Goal: Communication & Community: Connect with others

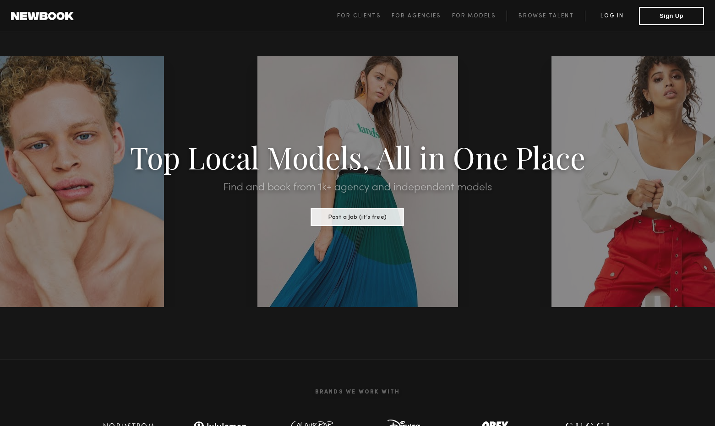
click at [611, 16] on link "Log in" at bounding box center [612, 16] width 54 height 11
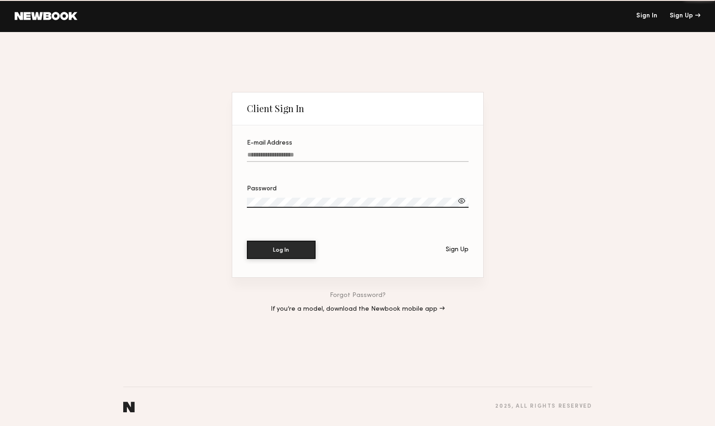
type input "**********"
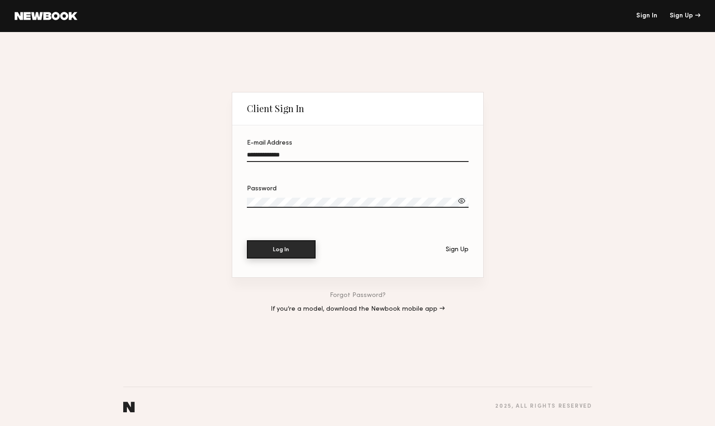
click at [279, 249] on button "Log In" at bounding box center [281, 249] width 69 height 18
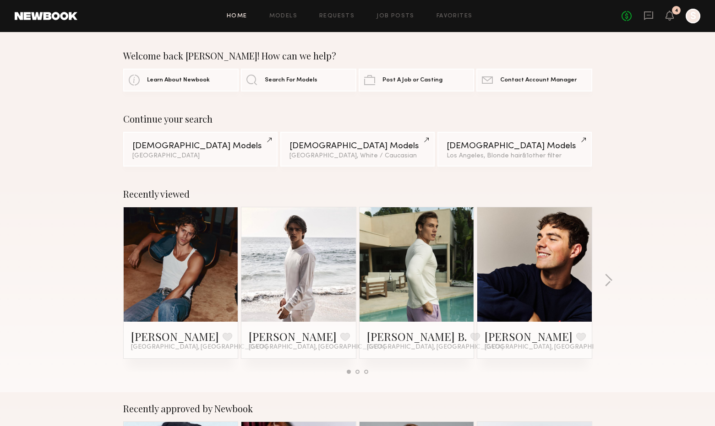
click at [307, 257] on link at bounding box center [299, 264] width 56 height 114
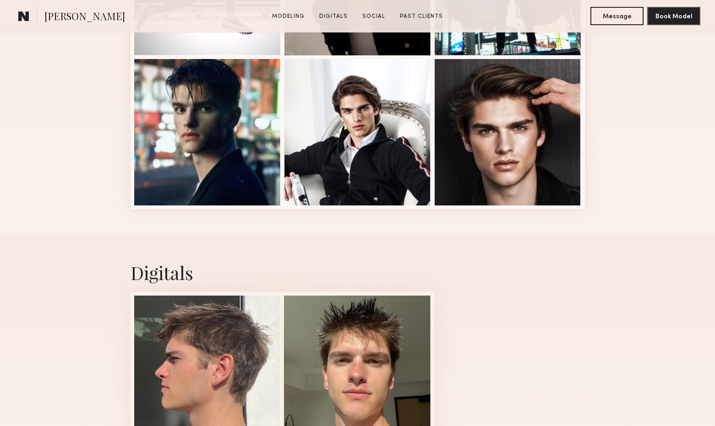
scroll to position [930, 0]
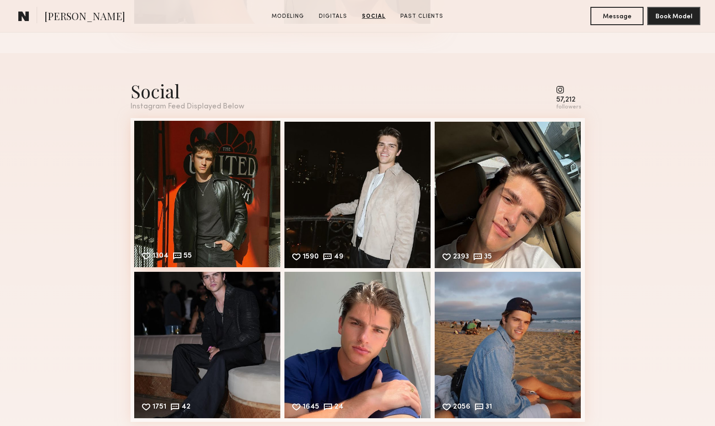
click at [244, 196] on div "1304 55 Likes & comments displayed to show model’s engagement" at bounding box center [207, 194] width 146 height 146
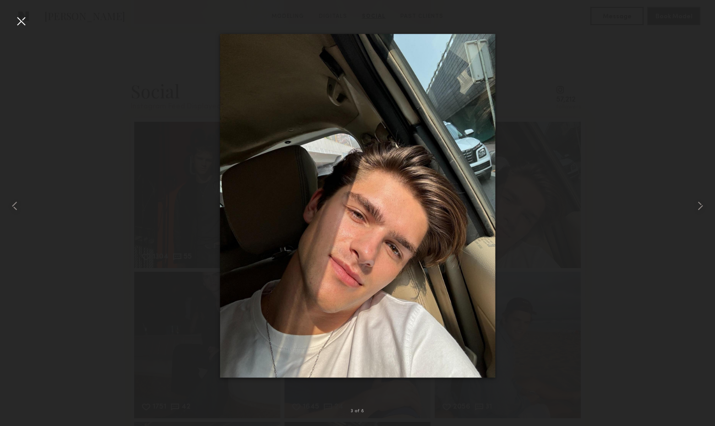
click at [95, 58] on div at bounding box center [357, 206] width 715 height 382
click at [22, 22] on div at bounding box center [21, 21] width 15 height 15
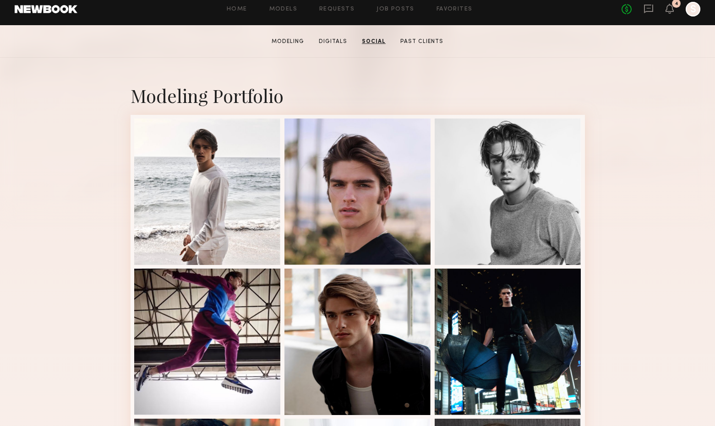
scroll to position [0, 0]
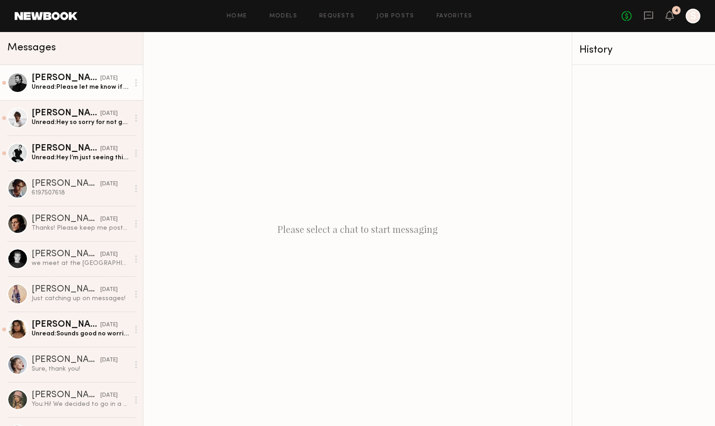
click at [96, 92] on link "Jacob F. 08/17/2025 Unread: Please let me know if any future projects!" at bounding box center [71, 82] width 143 height 35
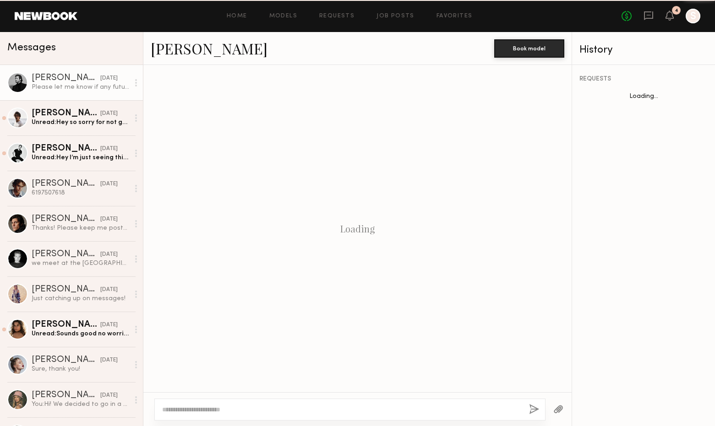
scroll to position [184, 0]
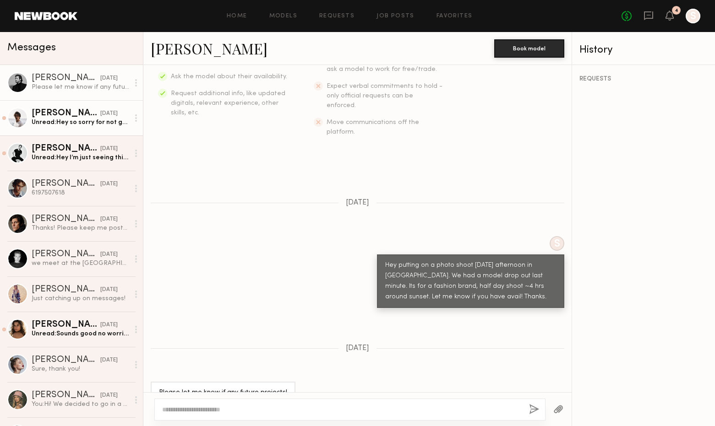
click at [76, 116] on div "Kyle S." at bounding box center [66, 113] width 69 height 9
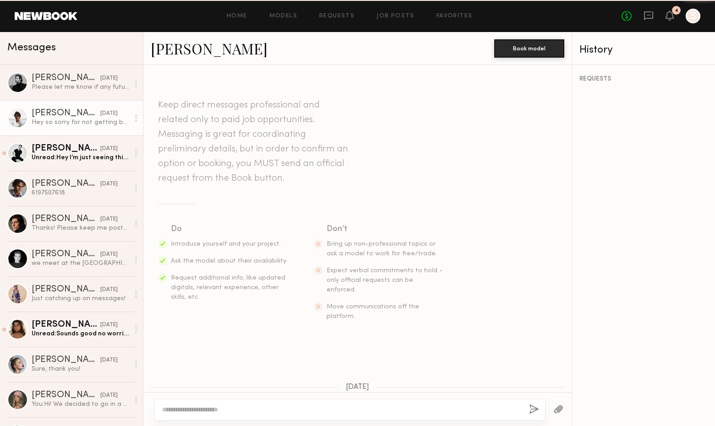
scroll to position [205, 0]
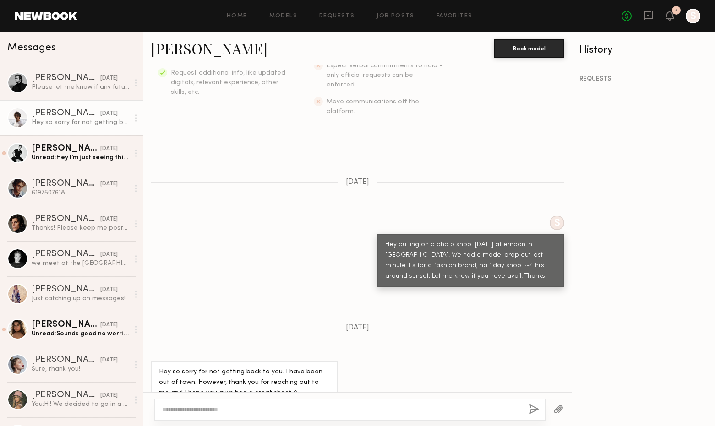
click at [261, 405] on textarea at bounding box center [341, 409] width 359 height 9
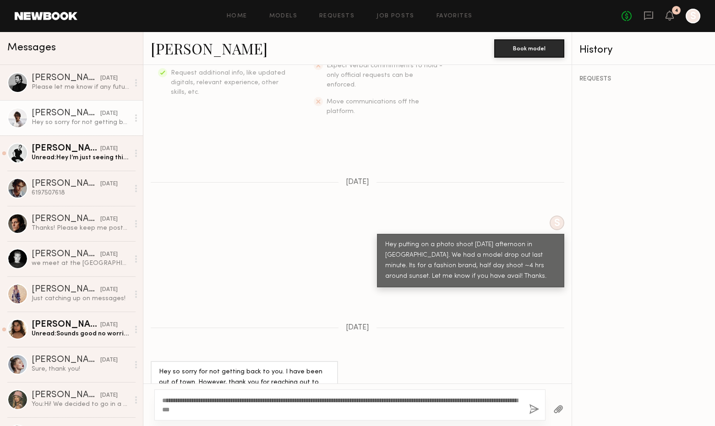
drag, startPoint x: 239, startPoint y: 410, endPoint x: 152, endPoint y: 389, distance: 88.9
click at [152, 389] on div "**********" at bounding box center [357, 405] width 428 height 43
type textarea "**********"
click at [533, 410] on button "button" at bounding box center [534, 409] width 10 height 11
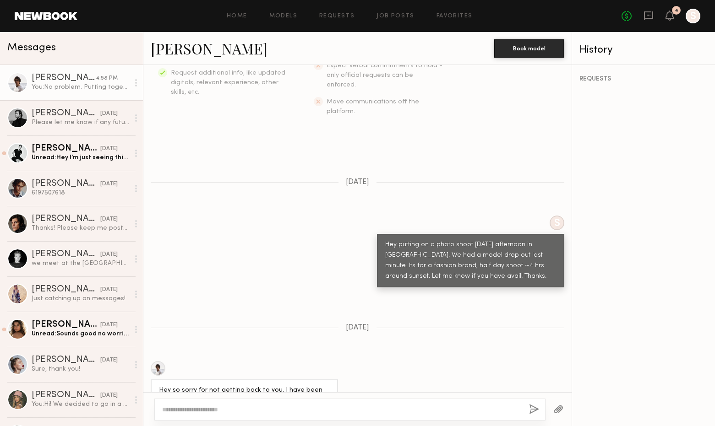
scroll to position [409, 0]
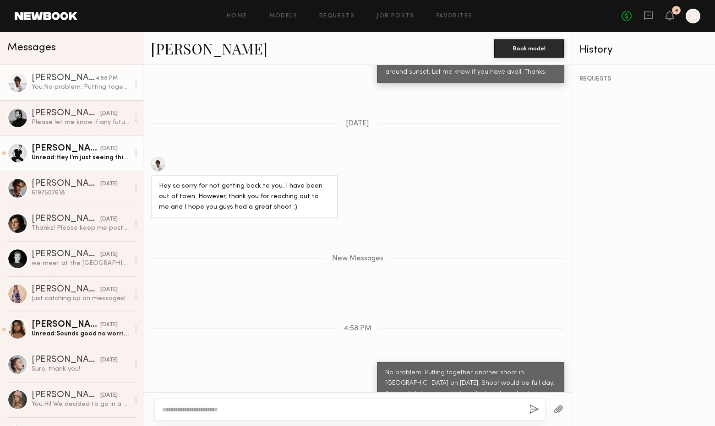
click at [91, 158] on div "Unread: Hey I’m just seeing this! Bummed I missed it. Thank you for reaching ou…" at bounding box center [81, 157] width 98 height 9
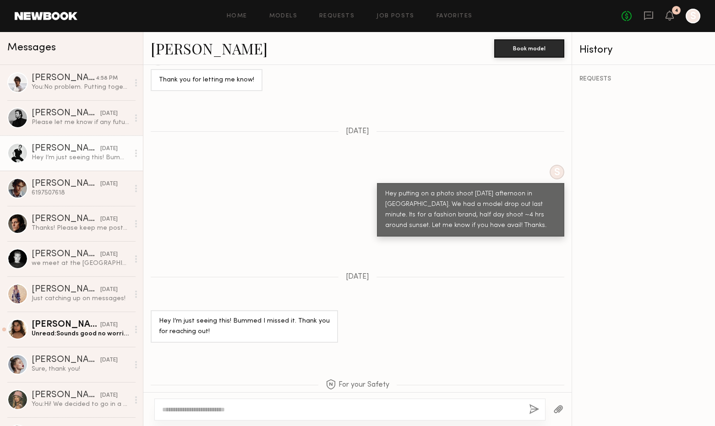
scroll to position [914, 0]
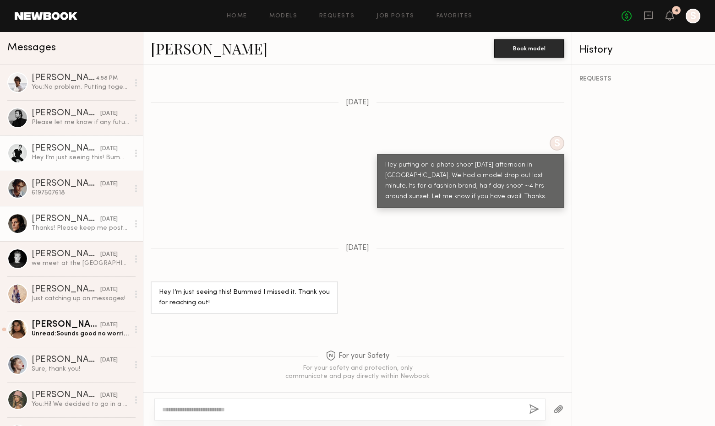
click at [100, 220] on div "07/21/2025" at bounding box center [108, 219] width 17 height 9
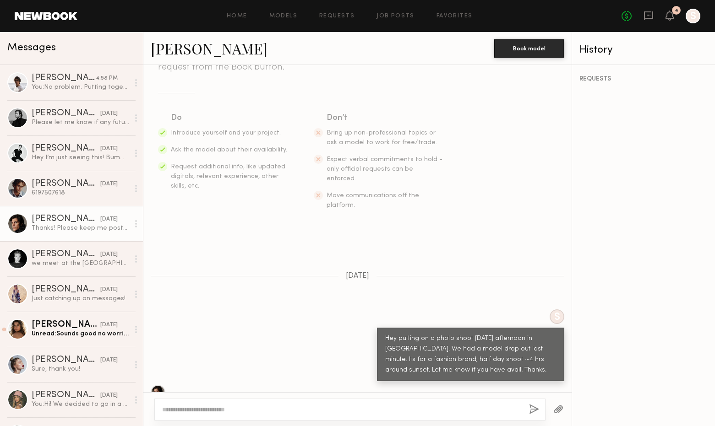
scroll to position [297, 0]
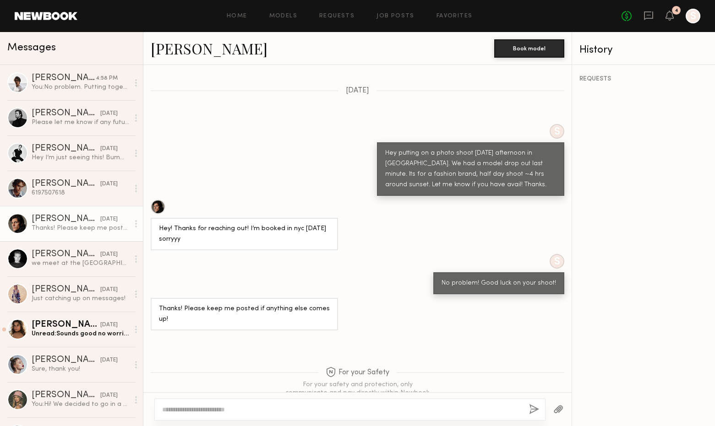
click at [202, 47] on link "Antonio O." at bounding box center [209, 48] width 117 height 20
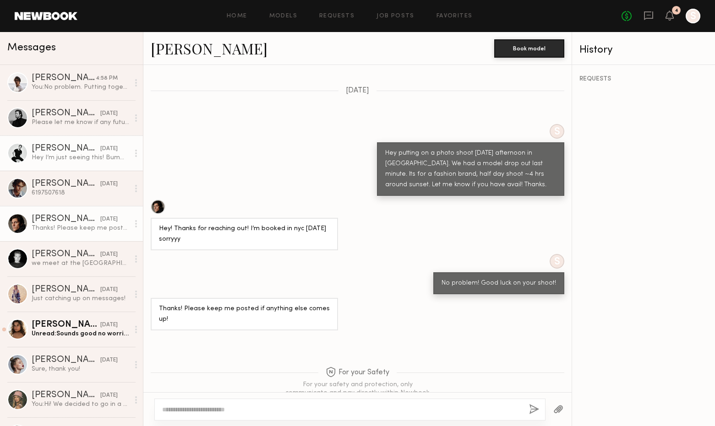
click at [79, 156] on div "Hey I’m just seeing this! Bummed I missed it. Thank you for reaching out!" at bounding box center [81, 157] width 98 height 9
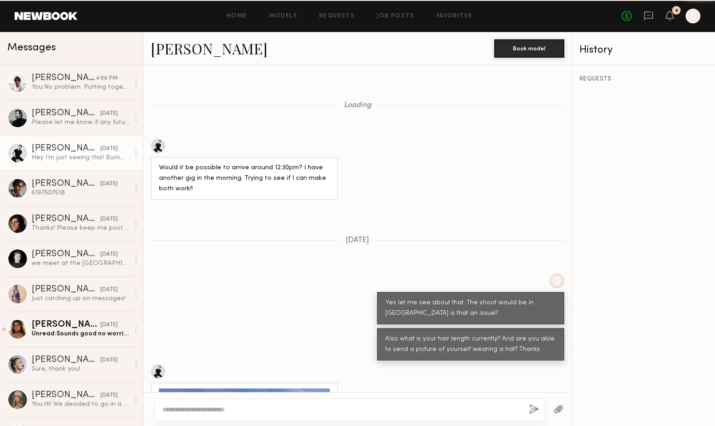
scroll to position [914, 0]
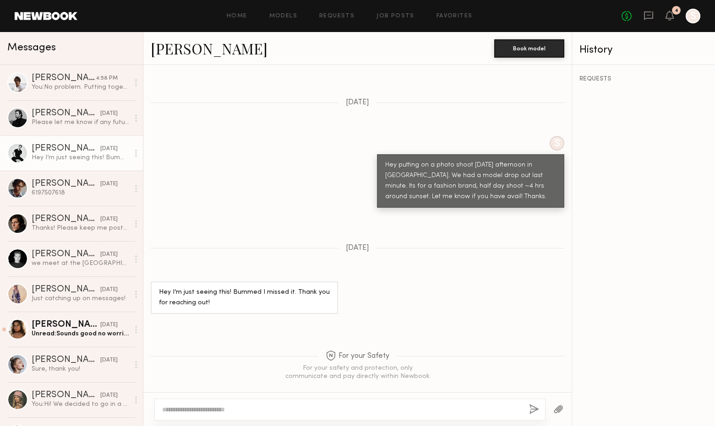
click at [188, 47] on link "Charlie M." at bounding box center [209, 48] width 117 height 20
click at [54, 110] on div "Jacob F." at bounding box center [66, 113] width 69 height 9
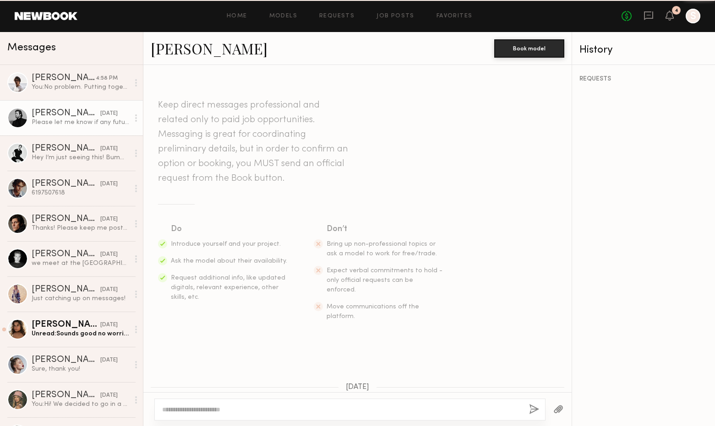
scroll to position [184, 0]
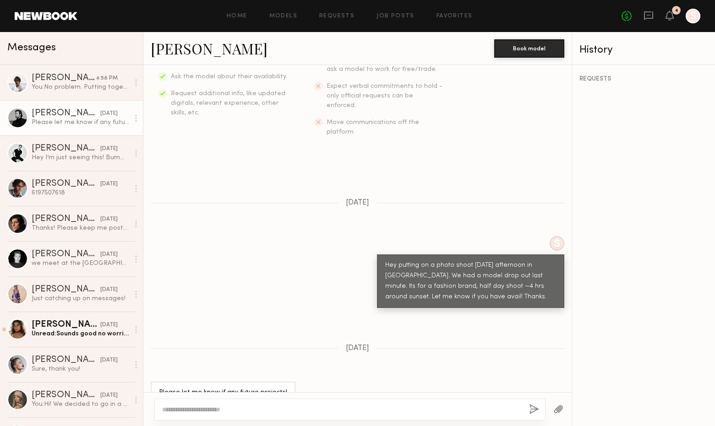
click at [258, 409] on textarea at bounding box center [341, 409] width 359 height 9
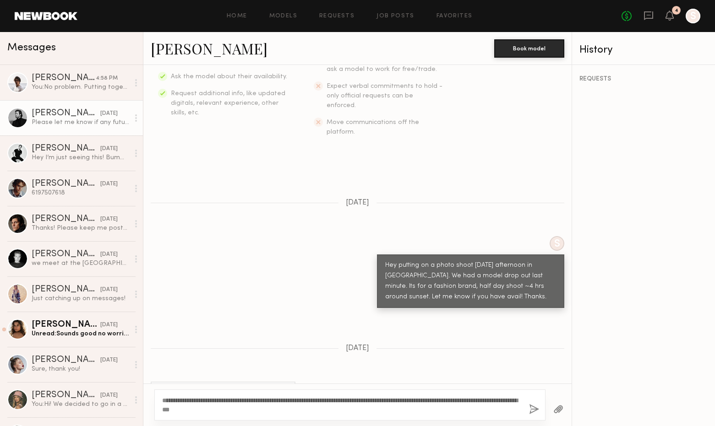
type textarea "**********"
click at [172, 54] on link "Jacob F." at bounding box center [209, 48] width 117 height 20
click at [321, 409] on textarea "**********" at bounding box center [341, 405] width 359 height 18
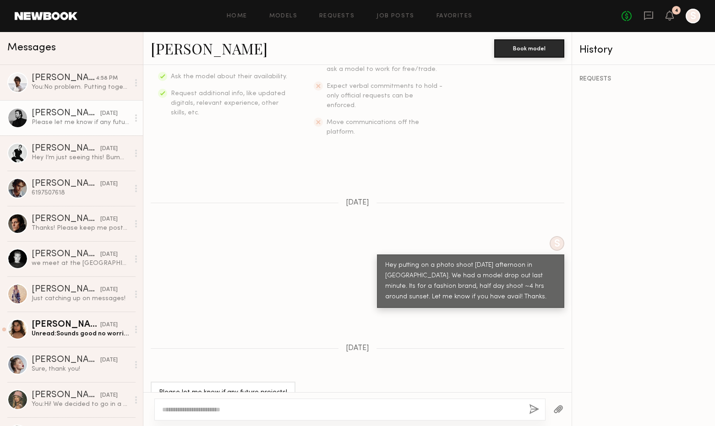
click at [163, 259] on div "S Hey putting on a photo shoot tomorrow afternoon in Malibu. We had a model dro…" at bounding box center [357, 272] width 428 height 72
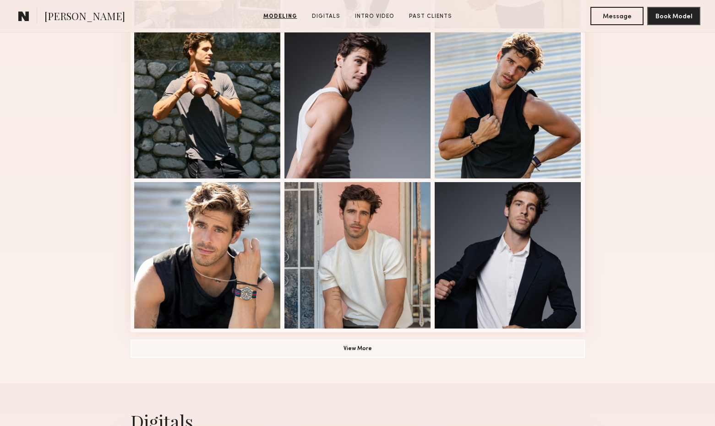
scroll to position [537, 0]
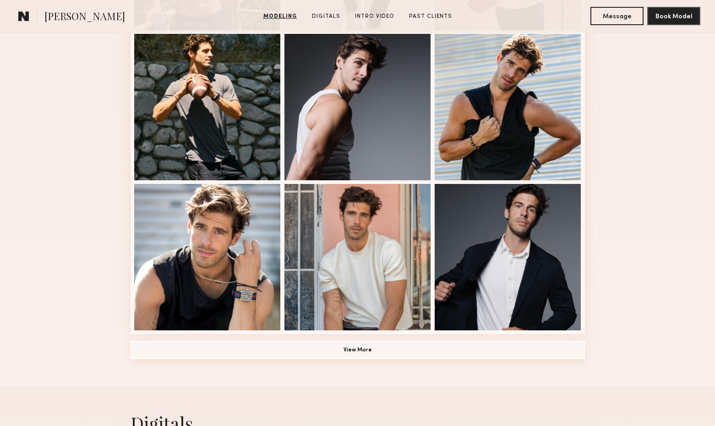
click at [401, 347] on button "View More" at bounding box center [357, 350] width 454 height 18
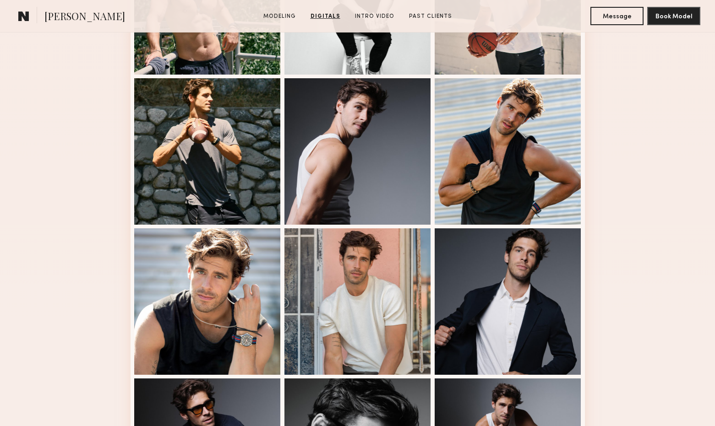
scroll to position [0, 0]
